Goal: Information Seeking & Learning: Check status

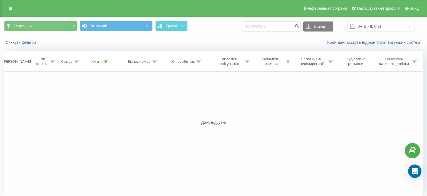
click at [286, 28] on input "0674494859" at bounding box center [271, 26] width 59 height 10
click at [259, 27] on input "050) 065 66 78" at bounding box center [271, 26] width 59 height 10
type input "050 065 66 78"
click at [299, 27] on icon "submit" at bounding box center [297, 25] width 5 height 3
click at [299, 26] on icon "submit" at bounding box center [297, 25] width 5 height 3
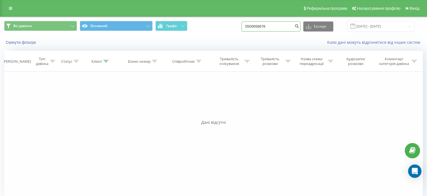
drag, startPoint x: 251, startPoint y: 26, endPoint x: 293, endPoint y: 26, distance: 41.4
click at [293, 26] on input "0500656678" at bounding box center [271, 26] width 59 height 10
paste input "95) 315 45 5"
click at [260, 25] on input "095) 315 45 58" at bounding box center [271, 26] width 59 height 10
type input "095 315 45 58"
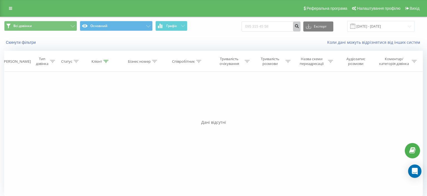
click at [299, 26] on icon "submit" at bounding box center [297, 25] width 5 height 3
drag, startPoint x: 251, startPoint y: 27, endPoint x: 289, endPoint y: 24, distance: 37.9
click at [289, 25] on input "0953154558" at bounding box center [271, 26] width 59 height 10
paste input "3) 084 72 34"
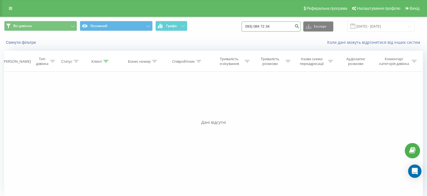
click at [260, 26] on input "093) 084 72 34" at bounding box center [271, 26] width 59 height 10
type input "093 084 72 34"
click at [299, 25] on icon "submit" at bounding box center [297, 25] width 5 height 3
drag, startPoint x: 253, startPoint y: 26, endPoint x: 290, endPoint y: 26, distance: 37.0
click at [290, 26] on input "0930847234" at bounding box center [271, 26] width 59 height 10
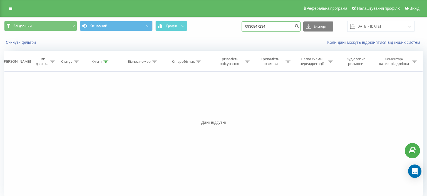
paste input "66) 058 80 0"
click at [259, 26] on input "066) 058 80 04" at bounding box center [271, 26] width 59 height 10
type input "066 058 80 04"
click at [299, 26] on icon "submit" at bounding box center [297, 25] width 5 height 3
drag, startPoint x: 252, startPoint y: 28, endPoint x: 290, endPoint y: 24, distance: 38.0
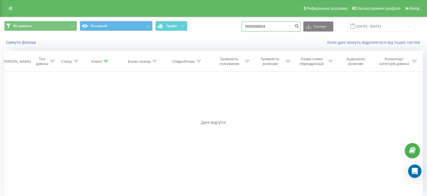
click at [290, 24] on input "0660588004" at bounding box center [271, 26] width 59 height 10
paste input "98) 005 19 95"
click at [259, 26] on input "098) 005 19 95" at bounding box center [271, 26] width 59 height 10
type input "098 005 19 95"
click at [299, 26] on icon "submit" at bounding box center [297, 25] width 5 height 3
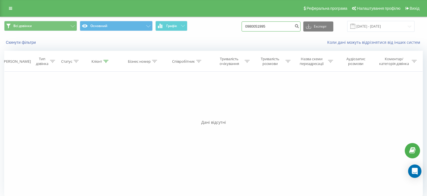
drag, startPoint x: 251, startPoint y: 26, endPoint x: 288, endPoint y: 26, distance: 36.7
click at [288, 26] on input "0980051995" at bounding box center [271, 26] width 59 height 10
paste input "6) 873 33 00"
click at [259, 25] on input "096) 873 33 00" at bounding box center [271, 26] width 59 height 10
type input "096 873 33 00"
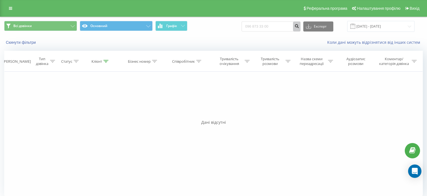
click at [299, 25] on icon "submit" at bounding box center [297, 25] width 5 height 3
click at [299, 26] on icon "submit" at bounding box center [297, 25] width 5 height 3
drag, startPoint x: 253, startPoint y: 26, endPoint x: 291, endPoint y: 26, distance: 38.1
click at [291, 26] on input "0968733300" at bounding box center [271, 26] width 59 height 10
paste input "63) 873 14 06"
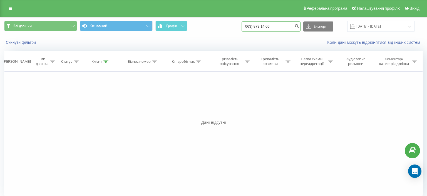
click at [259, 28] on input "063) 873 14 06" at bounding box center [271, 26] width 59 height 10
type input "063 873 14 06"
click at [299, 25] on icon "submit" at bounding box center [297, 25] width 5 height 3
drag, startPoint x: 252, startPoint y: 28, endPoint x: 286, endPoint y: 24, distance: 34.4
click at [286, 24] on input "0638731406" at bounding box center [271, 26] width 59 height 10
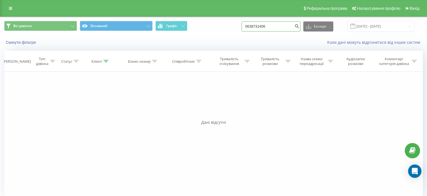
paste input "99) 648 79 82"
click at [259, 28] on input "099) 648 79 82" at bounding box center [271, 26] width 59 height 10
type input "099 648 79 82"
click at [299, 27] on icon "submit" at bounding box center [297, 25] width 5 height 3
drag, startPoint x: 252, startPoint y: 26, endPoint x: 282, endPoint y: 26, distance: 29.8
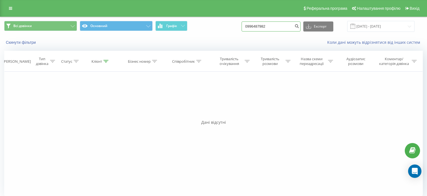
click at [282, 26] on input "0996487982" at bounding box center [271, 26] width 59 height 10
paste input "7) 496 92 87"
click at [260, 27] on input "097) 496 92 87" at bounding box center [271, 26] width 59 height 10
type input "097496 92 87"
click at [299, 25] on icon "submit" at bounding box center [297, 25] width 5 height 3
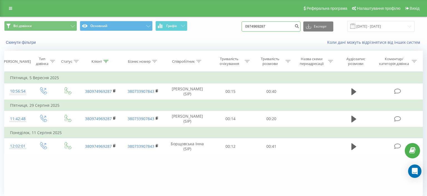
drag, startPoint x: 252, startPoint y: 28, endPoint x: 286, endPoint y: 22, distance: 33.8
click at [286, 22] on input "0974969287" at bounding box center [271, 26] width 59 height 10
paste input "3) 041 64 36"
drag, startPoint x: 252, startPoint y: 28, endPoint x: 304, endPoint y: 27, distance: 52.3
click at [304, 27] on div "093) 041 64 36 Експорт .csv .xls .xlsx 19.06.2025 - 19.09.2025" at bounding box center [328, 26] width 173 height 11
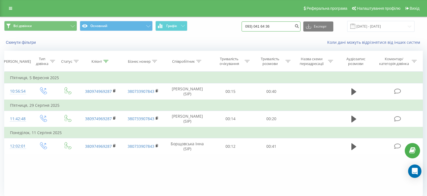
paste input "63) 726 62 7"
click at [259, 27] on input "063) 726 62 76" at bounding box center [271, 26] width 59 height 10
type input "063 726 62 76"
click at [299, 27] on icon "submit" at bounding box center [297, 25] width 5 height 3
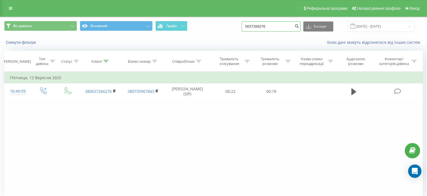
drag, startPoint x: 252, startPoint y: 27, endPoint x: 282, endPoint y: 25, distance: 30.4
click at [282, 25] on input "0637266276" at bounding box center [271, 26] width 59 height 10
paste input "7) 153 26"
click at [259, 28] on input "067) 153 26 76" at bounding box center [271, 26] width 59 height 10
type input "067 153 26 76"
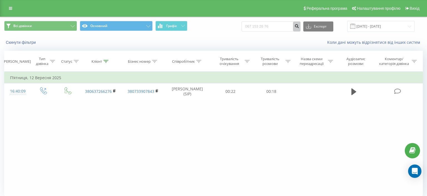
click at [299, 27] on icon "submit" at bounding box center [297, 25] width 5 height 3
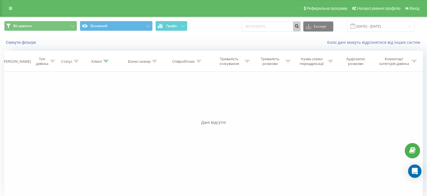
click at [299, 26] on icon "submit" at bounding box center [297, 25] width 5 height 3
drag, startPoint x: 252, startPoint y: 26, endPoint x: 295, endPoint y: 26, distance: 43.4
click at [295, 26] on input "0671532676" at bounding box center [271, 26] width 59 height 10
paste input "99) 377 74 20"
click at [259, 28] on input "099) 377 74 20" at bounding box center [271, 26] width 59 height 10
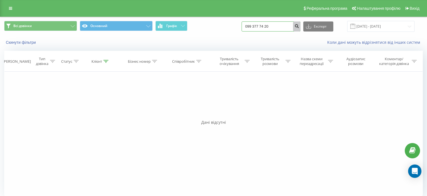
type input "099 377 74 20"
click at [299, 26] on icon "submit" at bounding box center [297, 25] width 5 height 3
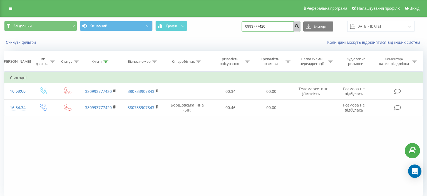
drag, startPoint x: 252, startPoint y: 23, endPoint x: 302, endPoint y: 23, distance: 50.3
click at [301, 23] on form "0993777420" at bounding box center [271, 26] width 59 height 10
paste input "3) 238 25 72"
click at [291, 26] on input "093) 238 25 72" at bounding box center [271, 26] width 59 height 10
click at [259, 28] on input "093) 238 25 72" at bounding box center [271, 26] width 59 height 10
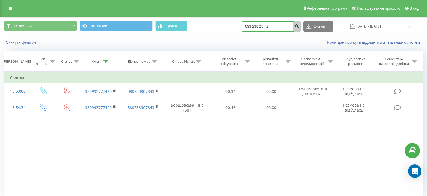
type input "093 238 25 72"
click at [299, 27] on icon "submit" at bounding box center [297, 25] width 5 height 3
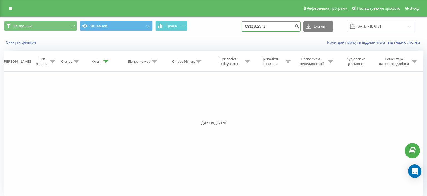
drag, startPoint x: 250, startPoint y: 27, endPoint x: 291, endPoint y: 24, distance: 41.3
click at [291, 24] on input "0932382572" at bounding box center [271, 26] width 59 height 10
paste input "66) 991 67 71"
click at [259, 26] on input "066) 991 67 71" at bounding box center [271, 26] width 59 height 10
type input "066 991 67 71"
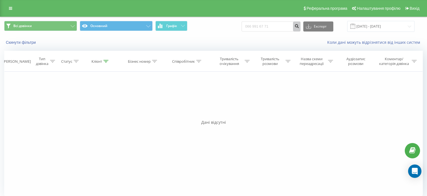
click at [299, 26] on icon "submit" at bounding box center [297, 25] width 5 height 3
drag, startPoint x: 253, startPoint y: 25, endPoint x: 293, endPoint y: 25, distance: 40.0
click at [293, 25] on input "0669916771" at bounding box center [271, 26] width 59 height 10
paste input ") 386 72 73"
click at [260, 27] on input "066) 386 72 73" at bounding box center [271, 26] width 59 height 10
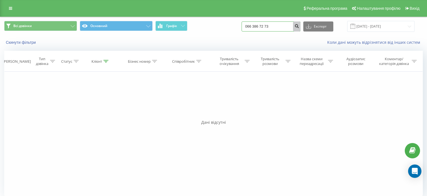
type input "066 386 72 73"
click at [299, 26] on icon "submit" at bounding box center [297, 25] width 5 height 3
drag, startPoint x: 251, startPoint y: 26, endPoint x: 292, endPoint y: 26, distance: 40.3
click at [292, 26] on input "0663867273" at bounding box center [271, 26] width 59 height 10
paste input "93) 003 88 11"
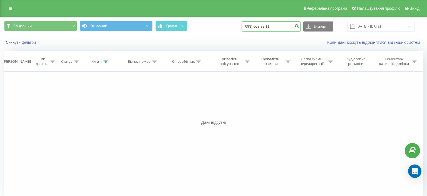
click at [259, 27] on input "093) 003 88 11" at bounding box center [271, 26] width 59 height 10
type input "093 003 88 11"
click at [299, 27] on icon "submit" at bounding box center [297, 25] width 5 height 3
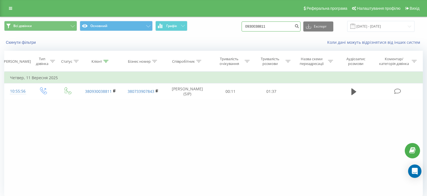
drag, startPoint x: 251, startPoint y: 28, endPoint x: 285, endPoint y: 28, distance: 33.4
click at [285, 28] on input "0930038811" at bounding box center [271, 26] width 59 height 10
paste input "5) 002 46 34"
click at [259, 28] on input "095) 002 46 34" at bounding box center [271, 26] width 59 height 10
type input "095 002 46 34"
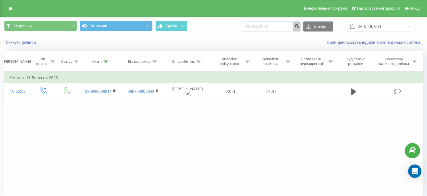
click at [299, 26] on icon "submit" at bounding box center [297, 25] width 5 height 3
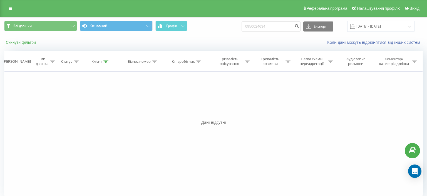
click at [22, 42] on button "Скинути фільтри" at bounding box center [21, 42] width 34 height 5
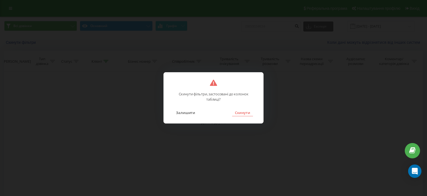
click at [246, 113] on button "Скинути" at bounding box center [242, 112] width 21 height 7
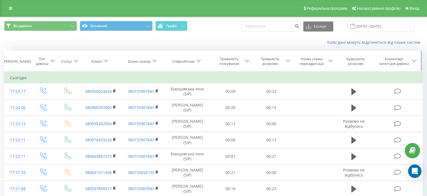
click at [199, 61] on icon at bounding box center [198, 61] width 5 height 3
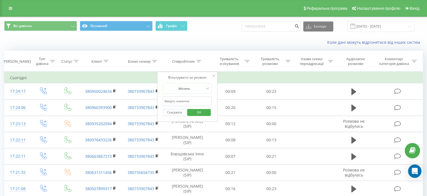
click at [169, 102] on input "text" at bounding box center [187, 101] width 49 height 10
type input "борщовська"
click at [202, 111] on span "OK" at bounding box center [199, 112] width 16 height 9
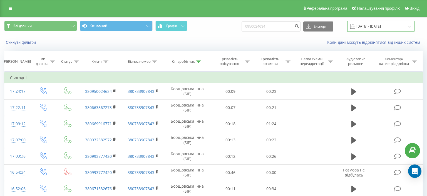
click at [410, 27] on input "[DATE] - [DATE]" at bounding box center [380, 26] width 67 height 11
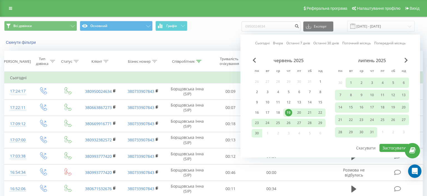
click at [261, 43] on link "Сьогодні" at bounding box center [262, 42] width 14 height 5
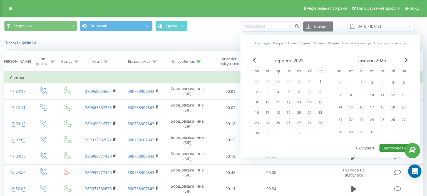
click at [402, 146] on button "Застосувати" at bounding box center [394, 148] width 29 height 8
type input "19.09.2025 - 19.09.2025"
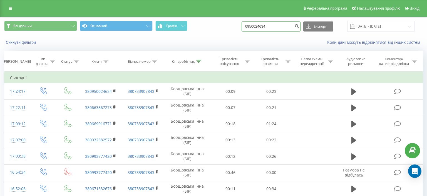
drag, startPoint x: 250, startPoint y: 26, endPoint x: 292, endPoint y: 22, distance: 42.0
click at [292, 22] on input "0950024634" at bounding box center [271, 26] width 59 height 10
paste input "66422035"
type input "0966422035"
click at [299, 26] on icon "submit" at bounding box center [297, 25] width 5 height 3
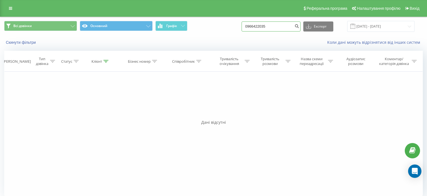
drag, startPoint x: 251, startPoint y: 27, endPoint x: 286, endPoint y: 25, distance: 34.8
click at [286, 25] on input "0966422035" at bounding box center [271, 26] width 59 height 10
paste input "63) 791 60 59"
click at [260, 27] on input "063) 791 60 59" at bounding box center [271, 26] width 59 height 10
type input "063 791 60 59"
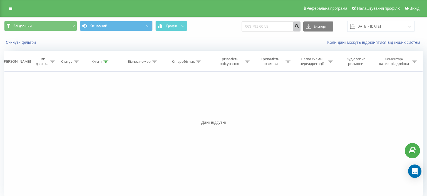
click at [299, 24] on icon "submit" at bounding box center [297, 25] width 5 height 3
drag, startPoint x: 251, startPoint y: 25, endPoint x: 287, endPoint y: 24, distance: 36.2
click at [287, 24] on input "0637916059" at bounding box center [271, 26] width 59 height 10
paste input "93) 303 66 80"
click at [259, 26] on input "093) 303 66 80" at bounding box center [271, 26] width 59 height 10
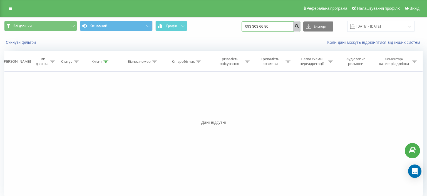
type input "093 303 66 80"
click at [299, 26] on icon "submit" at bounding box center [297, 25] width 5 height 3
click at [299, 25] on icon "submit" at bounding box center [297, 25] width 5 height 3
drag, startPoint x: 254, startPoint y: 25, endPoint x: 290, endPoint y: 25, distance: 36.4
click at [290, 25] on input "0933036680" at bounding box center [271, 26] width 59 height 10
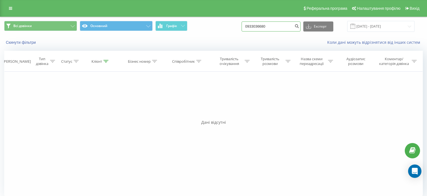
paste input "50) 561 05 2"
click at [260, 26] on input "050) 561 05 20" at bounding box center [271, 26] width 59 height 10
type input "050 561 05 20"
click at [299, 26] on icon "submit" at bounding box center [297, 25] width 5 height 3
drag, startPoint x: 251, startPoint y: 27, endPoint x: 286, endPoint y: 26, distance: 34.5
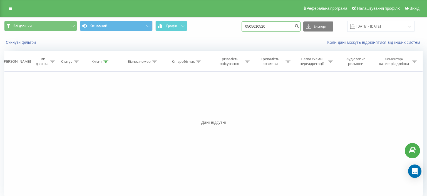
click at [286, 26] on input "0505610520" at bounding box center [271, 26] width 59 height 10
paste input "67) 884 00 44"
click at [260, 27] on input "067) 884 00 44" at bounding box center [271, 26] width 59 height 10
type input "067 884 00 44"
click at [299, 27] on icon "submit" at bounding box center [297, 25] width 5 height 3
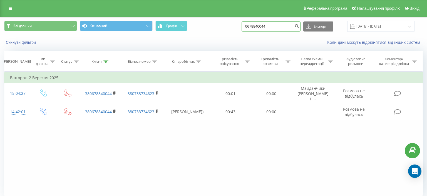
drag, startPoint x: 250, startPoint y: 29, endPoint x: 288, endPoint y: 24, distance: 38.4
click at [288, 24] on input "0678840044" at bounding box center [271, 26] width 59 height 10
paste input ") 220 65 98"
click at [259, 26] on input "067) 220 65 98" at bounding box center [271, 26] width 59 height 10
type input "067 220 65 98"
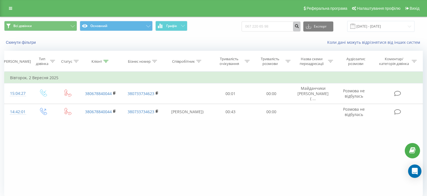
click at [299, 27] on icon "submit" at bounding box center [297, 25] width 5 height 3
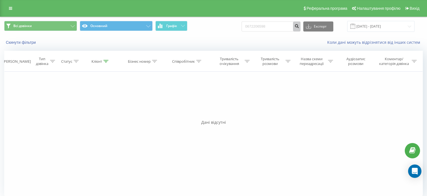
click at [299, 25] on icon "submit" at bounding box center [297, 25] width 5 height 3
drag, startPoint x: 252, startPoint y: 28, endPoint x: 285, endPoint y: 29, distance: 32.6
click at [287, 26] on input "0672206598" at bounding box center [271, 26] width 59 height 10
paste input "99) 552 23 13"
click at [259, 27] on input "099) 552 23 13" at bounding box center [271, 26] width 59 height 10
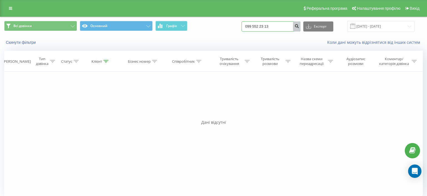
type input "099 552 23 13"
click at [299, 26] on icon "submit" at bounding box center [297, 25] width 5 height 3
drag, startPoint x: 251, startPoint y: 26, endPoint x: 292, endPoint y: 24, distance: 40.9
click at [292, 24] on input "0995522313" at bounding box center [271, 26] width 59 height 10
paste input "66) 117 90 72"
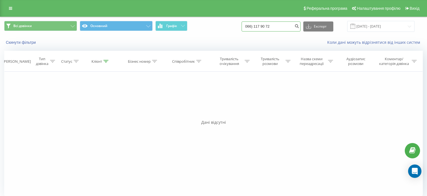
click at [259, 28] on input "066) 117 90 72" at bounding box center [271, 26] width 59 height 10
type input "066 117 90 72"
click at [299, 26] on icon "submit" at bounding box center [297, 25] width 5 height 3
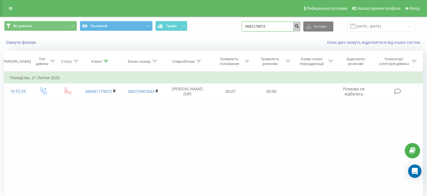
drag, startPoint x: 252, startPoint y: 26, endPoint x: 297, endPoint y: 26, distance: 45.1
click at [297, 26] on form "0661179072" at bounding box center [271, 26] width 59 height 10
paste input ") 531 84 40"
click at [286, 26] on input "066) 531 84 40" at bounding box center [271, 26] width 59 height 10
click at [259, 26] on input "066) 531 84 40" at bounding box center [271, 26] width 59 height 10
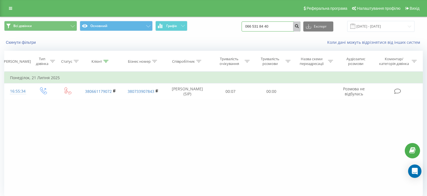
type input "066 531 84 40"
click at [299, 26] on icon "submit" at bounding box center [297, 25] width 5 height 3
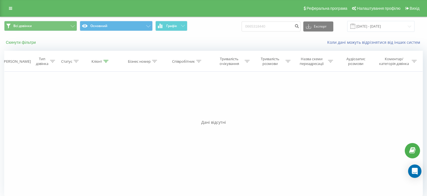
click at [24, 43] on button "Скинути фільтри" at bounding box center [21, 42] width 34 height 5
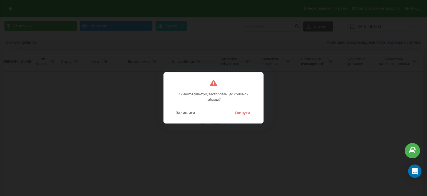
click at [240, 113] on button "Скинути" at bounding box center [242, 112] width 21 height 7
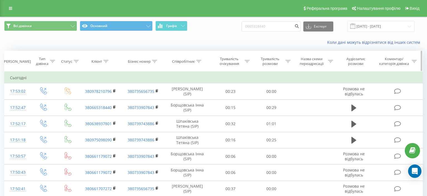
click at [198, 61] on icon at bounding box center [198, 61] width 5 height 3
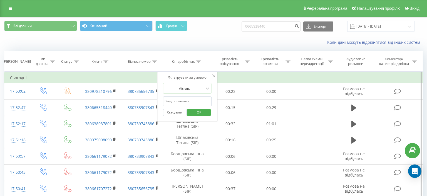
click at [170, 102] on input "text" at bounding box center [187, 101] width 49 height 10
type input "борщовська"
click at [196, 112] on span "OK" at bounding box center [199, 112] width 16 height 9
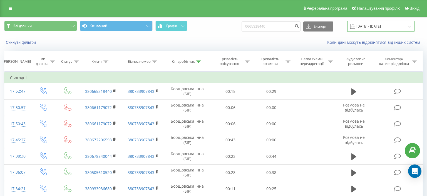
click at [409, 26] on input "[DATE] - [DATE]" at bounding box center [380, 26] width 67 height 11
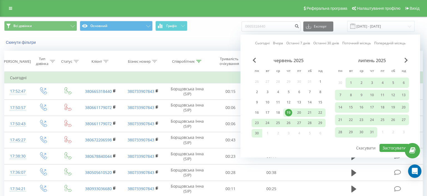
click at [261, 43] on link "Сьогодні" at bounding box center [262, 42] width 14 height 5
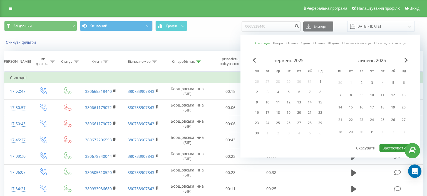
click at [394, 147] on button "Застосувати" at bounding box center [394, 148] width 29 height 8
type input "[DATE] - [DATE]"
